Goal: Check status: Check status

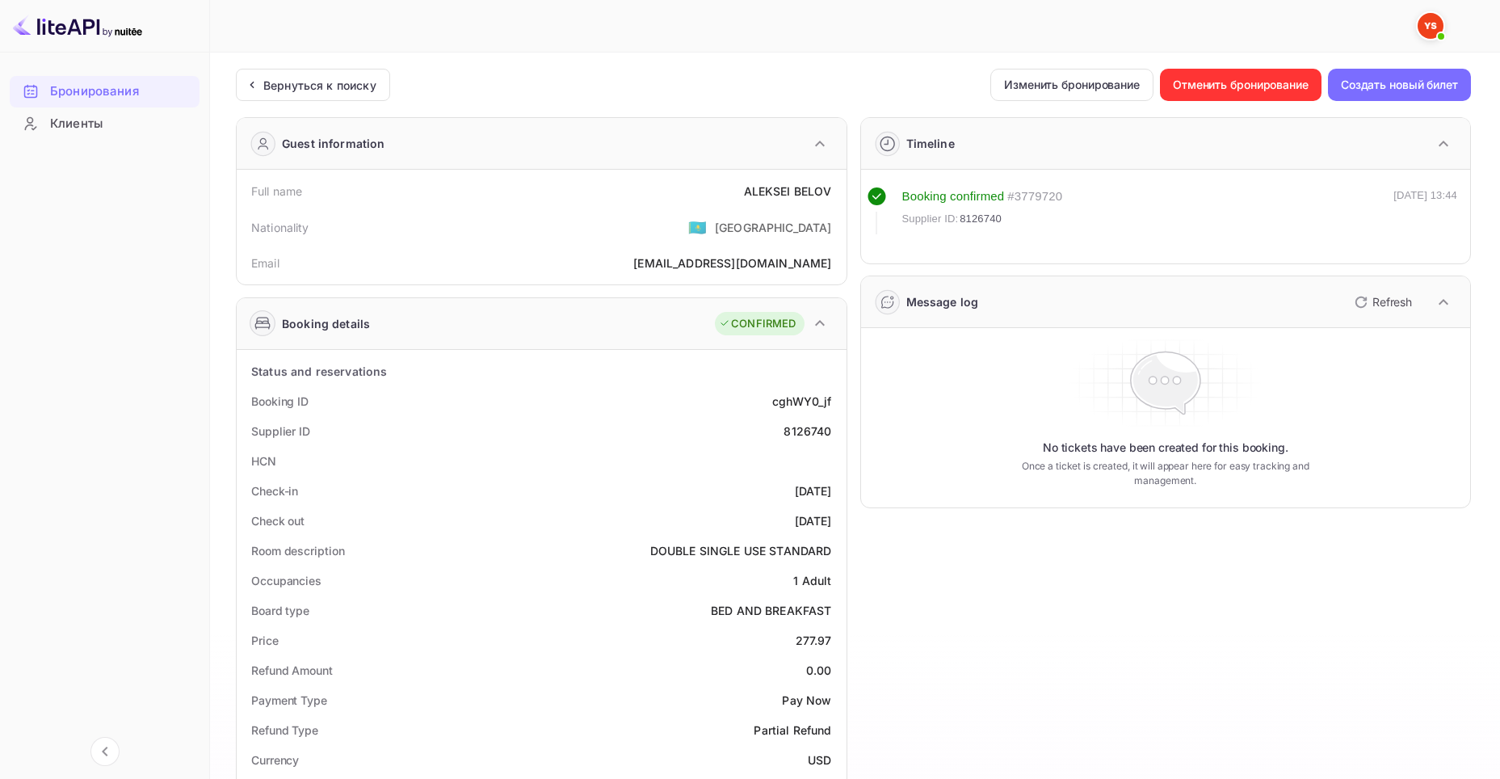
click at [86, 90] on ya-tr-span "Бронирования" at bounding box center [94, 91] width 89 height 19
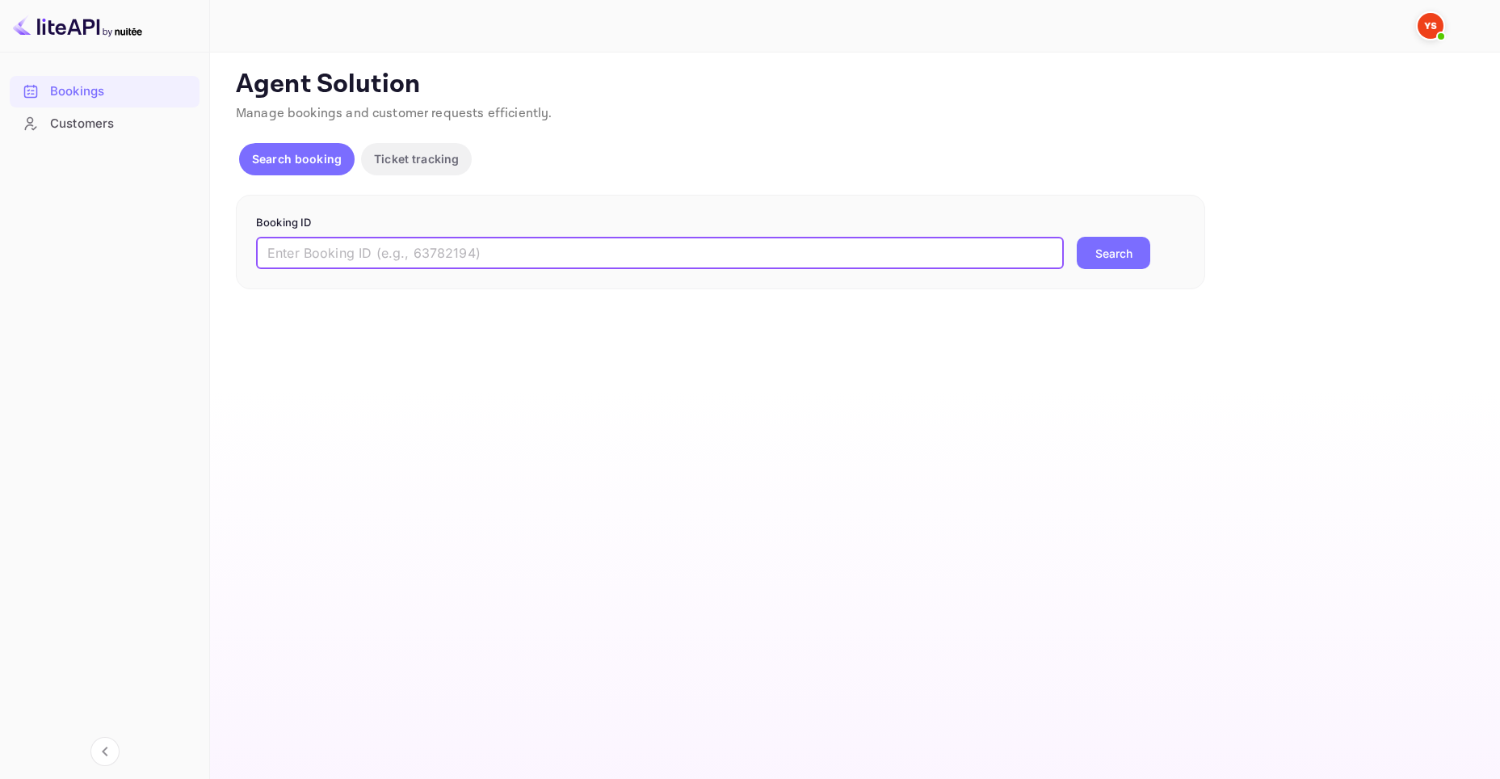
click at [538, 252] on input "text" at bounding box center [660, 253] width 808 height 32
paste input "7680459"
type input "7680459"
click at [1078, 255] on button "Search" at bounding box center [1114, 253] width 74 height 32
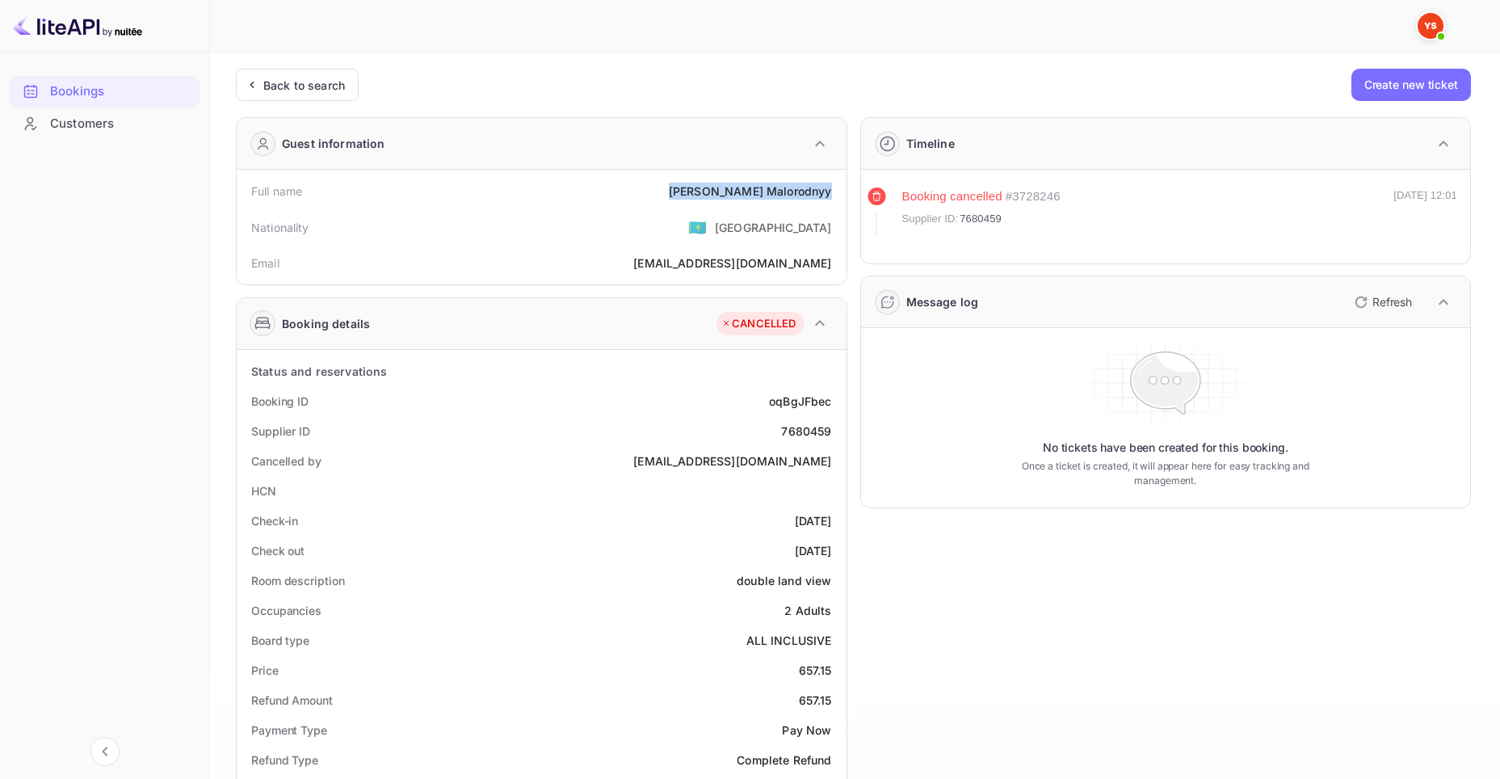
drag, startPoint x: 721, startPoint y: 185, endPoint x: 834, endPoint y: 187, distance: 113.1
click at [834, 187] on div "Full name [PERSON_NAME]" at bounding box center [541, 191] width 597 height 30
copy div "[PERSON_NAME]"
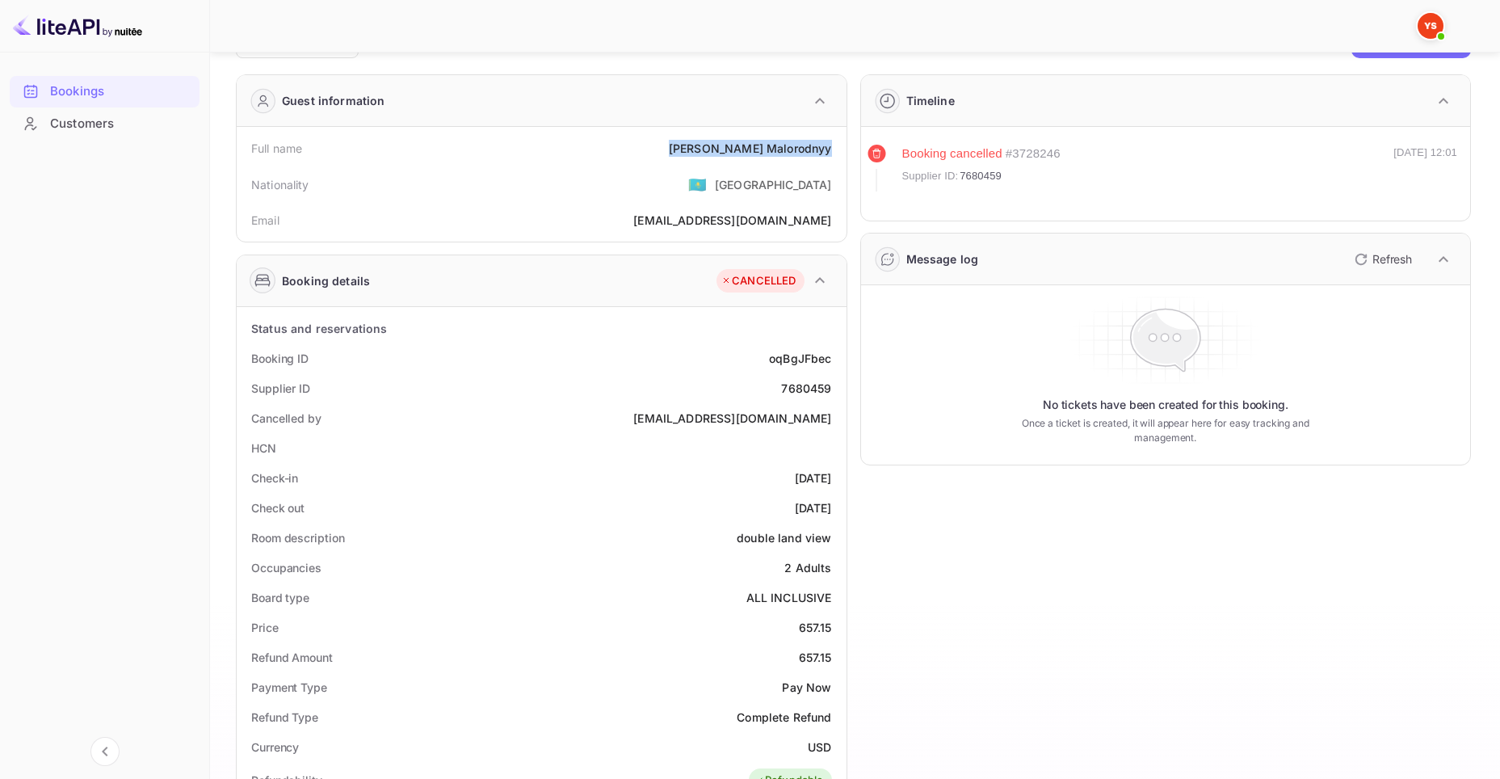
scroll to position [81, 0]
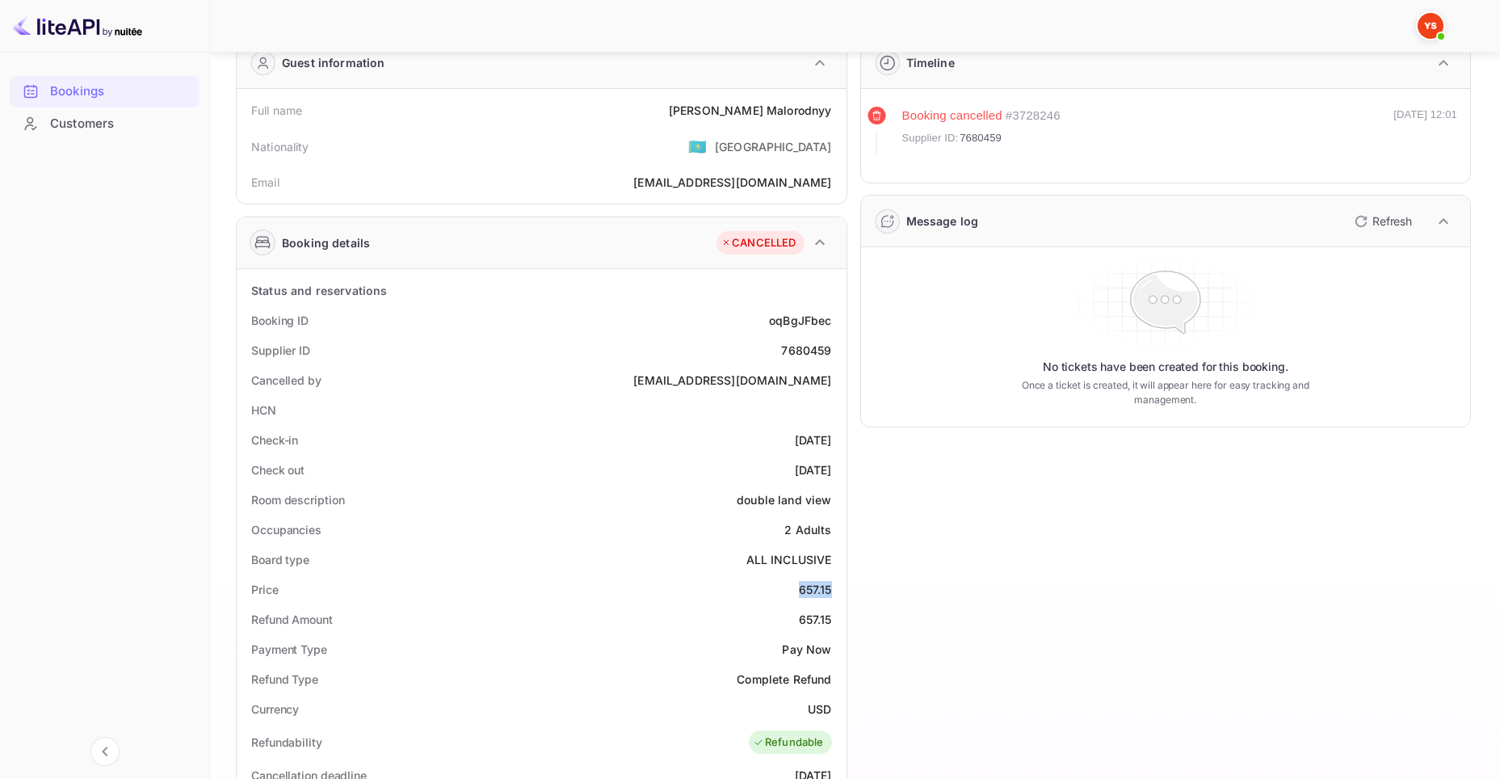
drag, startPoint x: 793, startPoint y: 590, endPoint x: 831, endPoint y: 595, distance: 38.3
click at [831, 595] on div "Price 657.15" at bounding box center [541, 589] width 597 height 30
copy div "657.15"
click at [123, 90] on div "Bookings" at bounding box center [120, 91] width 141 height 19
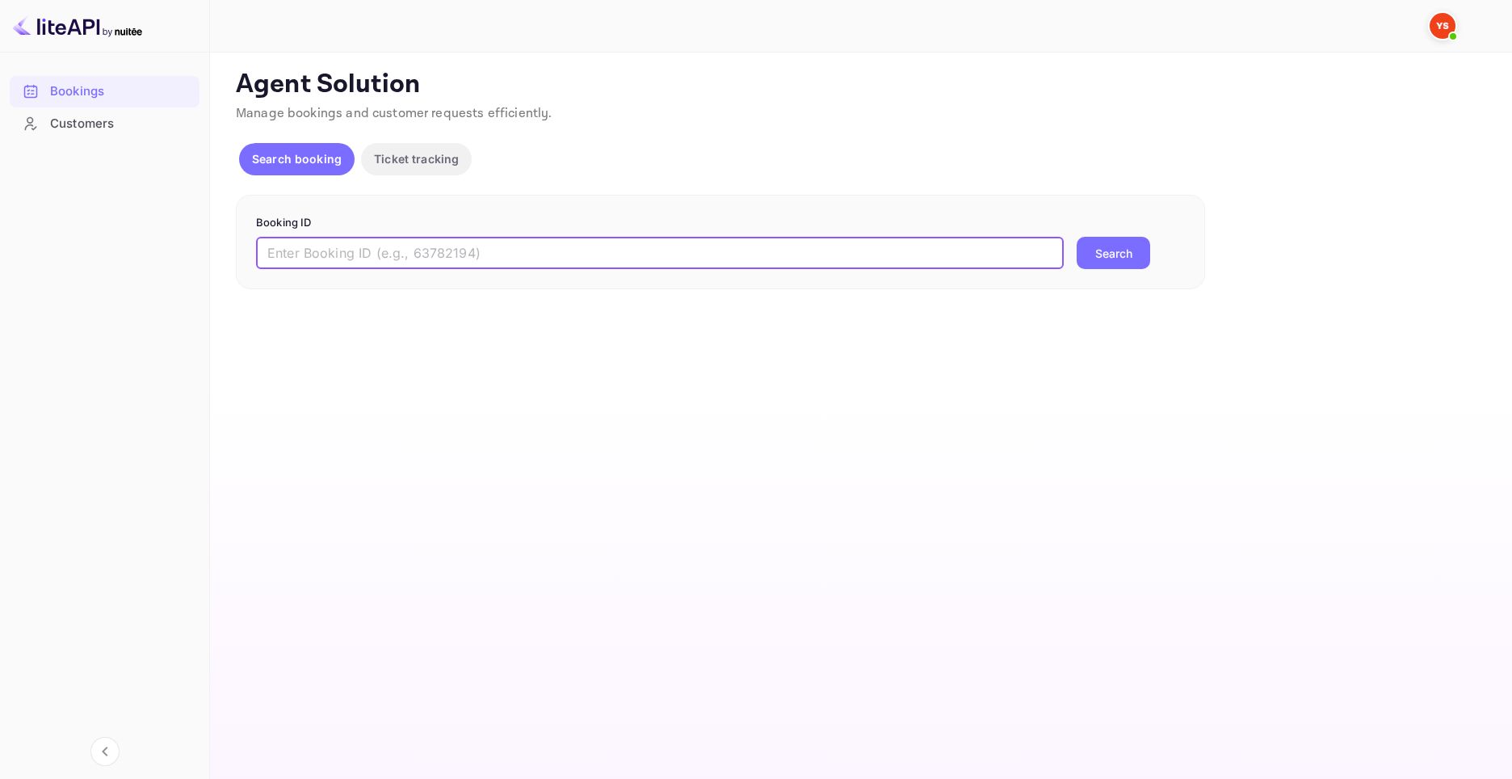
click at [791, 254] on input "text" at bounding box center [660, 253] width 808 height 32
type input "9512556"
click at [1123, 251] on button "Search" at bounding box center [1114, 253] width 74 height 32
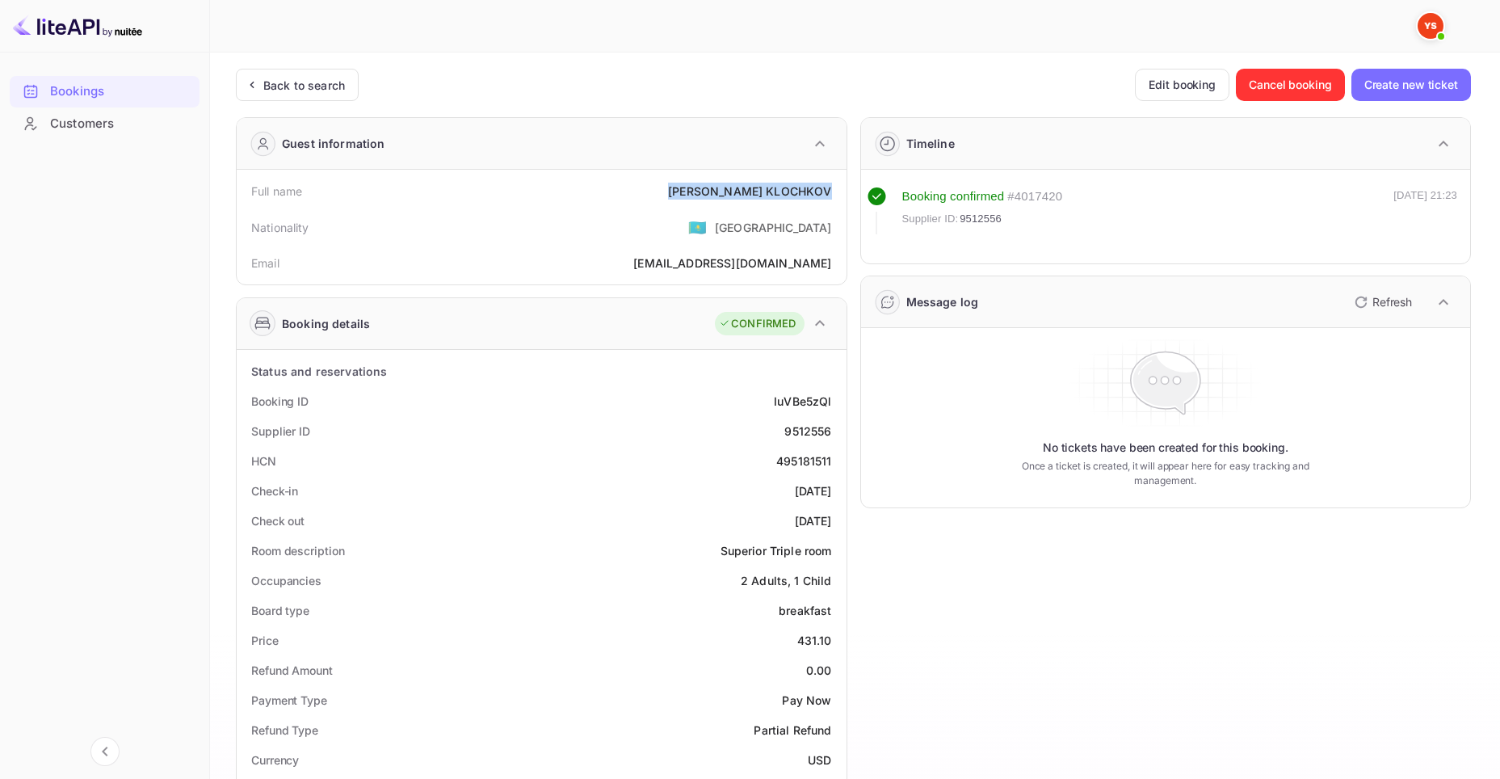
drag, startPoint x: 699, startPoint y: 195, endPoint x: 832, endPoint y: 205, distance: 133.7
click at [832, 205] on div "Full name VLADISLAV KLOCHKOV" at bounding box center [541, 191] width 597 height 30
copy div "VLADISLAV KLOCHKOV"
drag, startPoint x: 680, startPoint y: 183, endPoint x: 831, endPoint y: 201, distance: 152.1
click at [831, 201] on div "Full name VLADISLAV KLOCHKOV" at bounding box center [541, 191] width 597 height 30
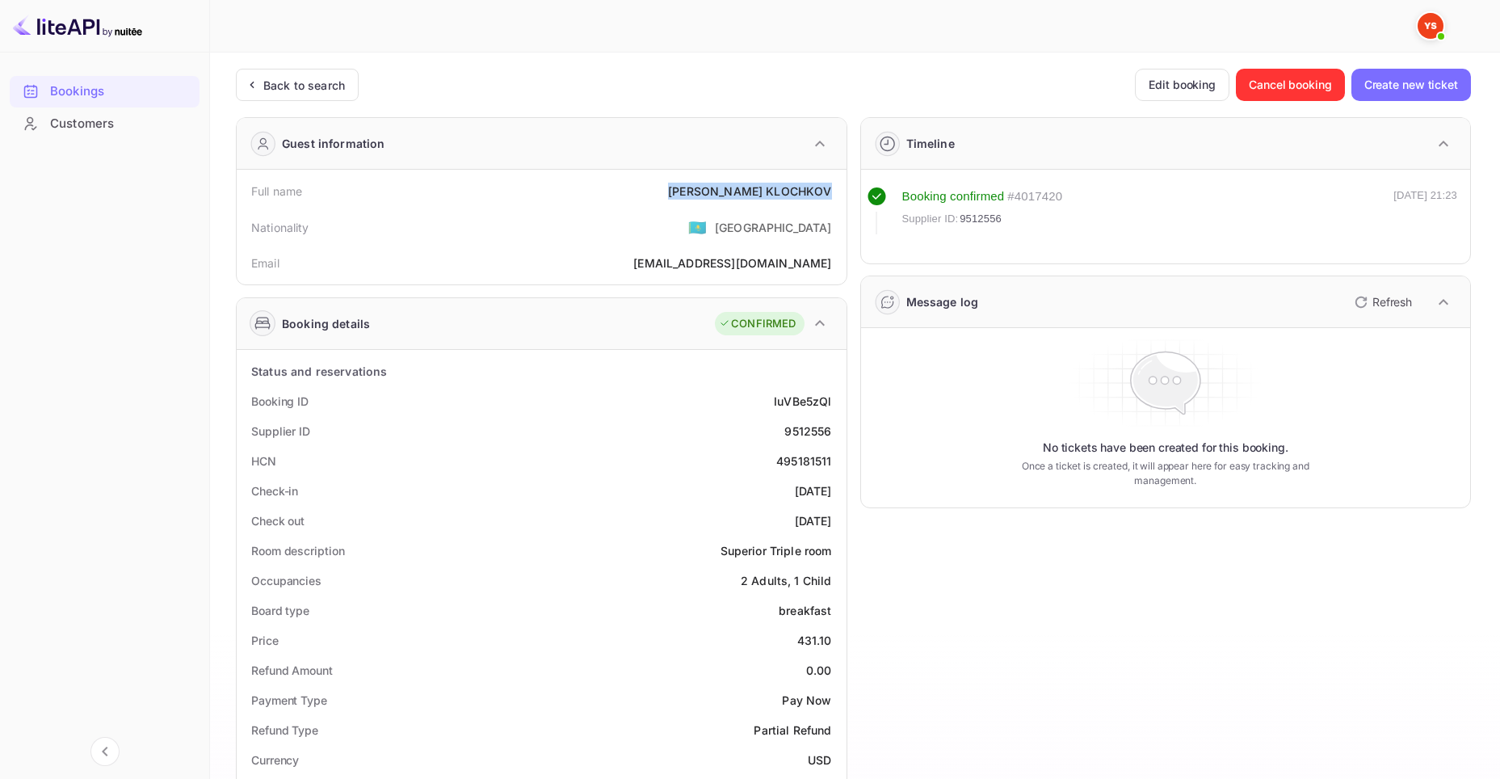
copy div "VLADISLAV KLOCHKOV"
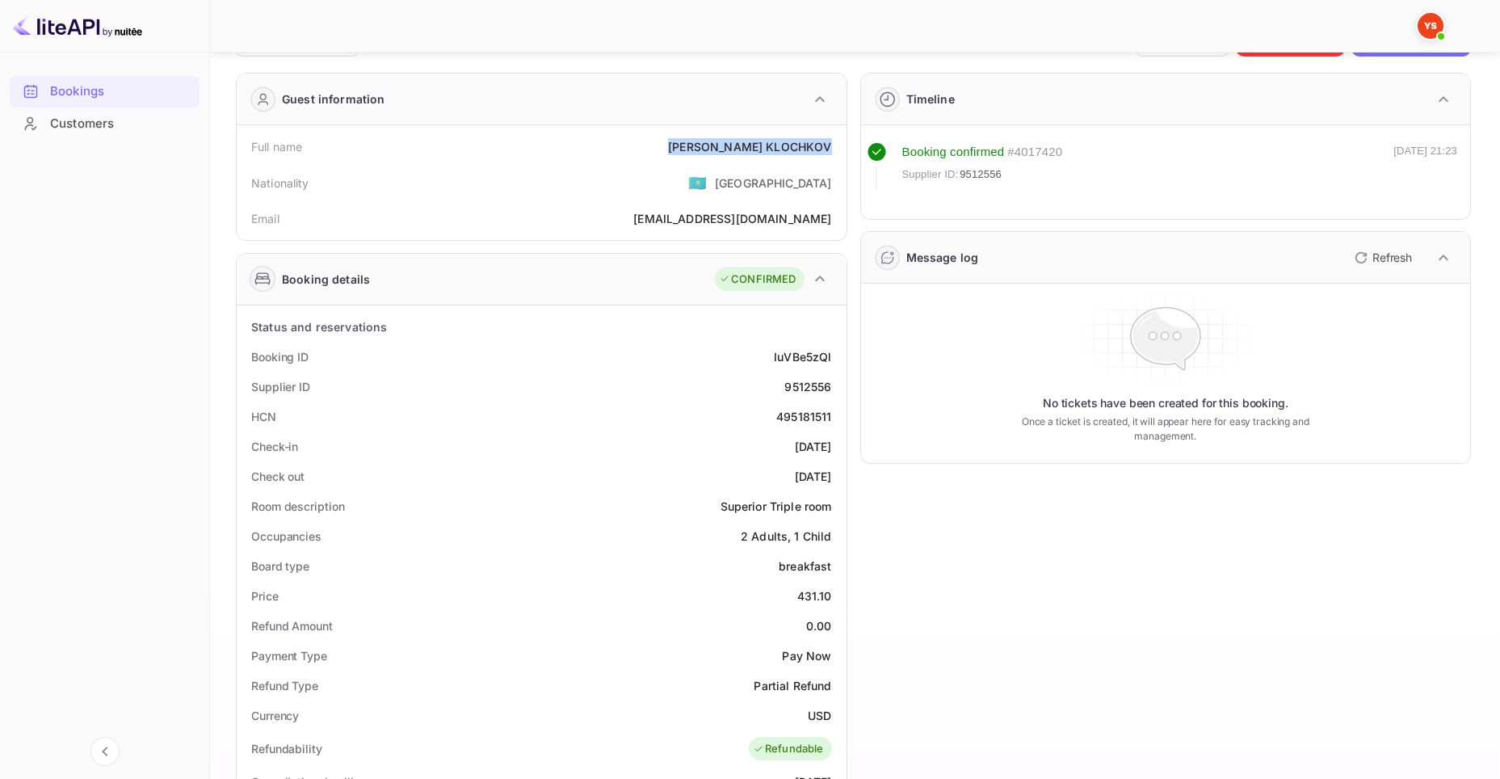
scroll to position [81, 0]
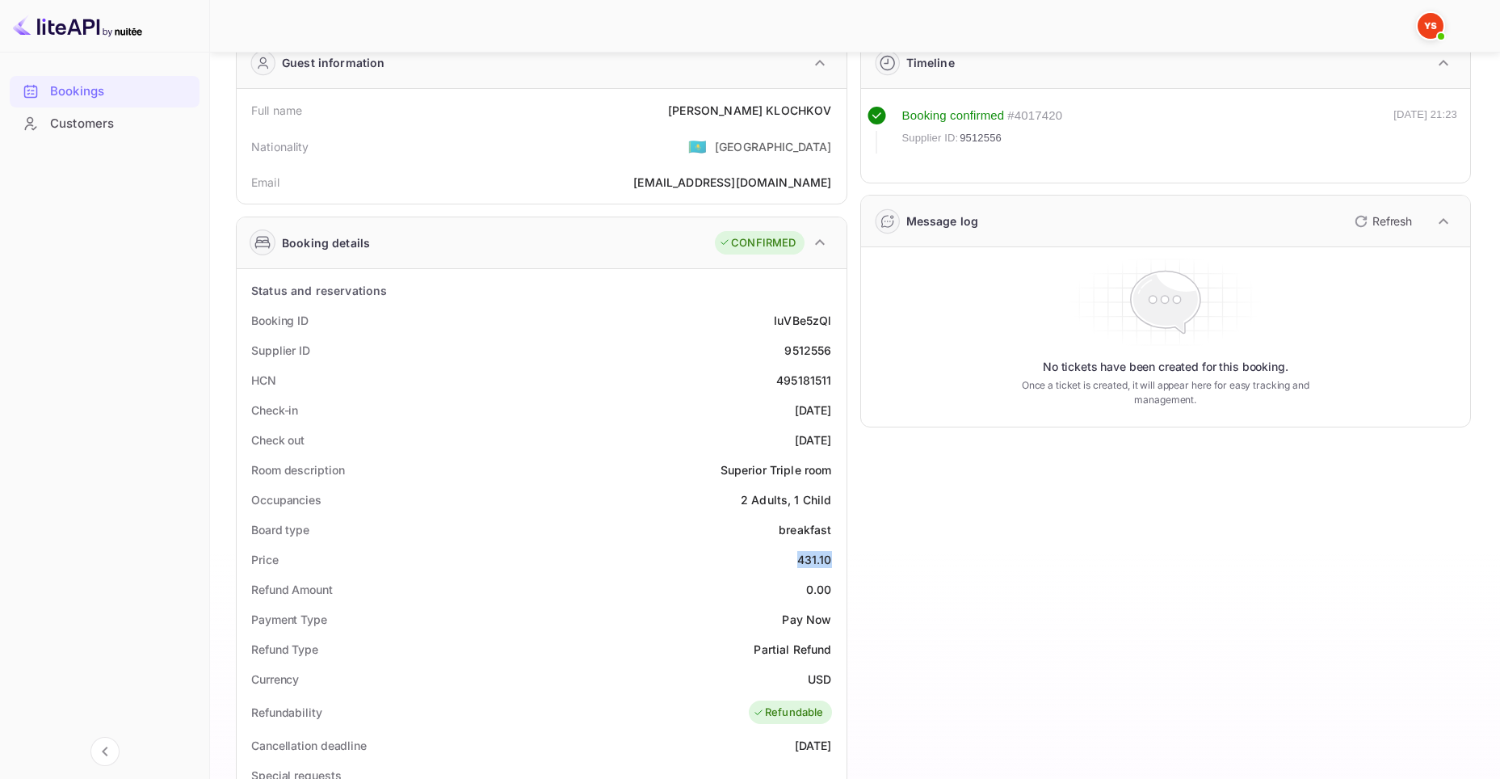
drag, startPoint x: 792, startPoint y: 561, endPoint x: 830, endPoint y: 557, distance: 38.3
click at [830, 557] on div "Price 431.10" at bounding box center [541, 559] width 597 height 30
copy div "431.10"
